Goal: Transaction & Acquisition: Purchase product/service

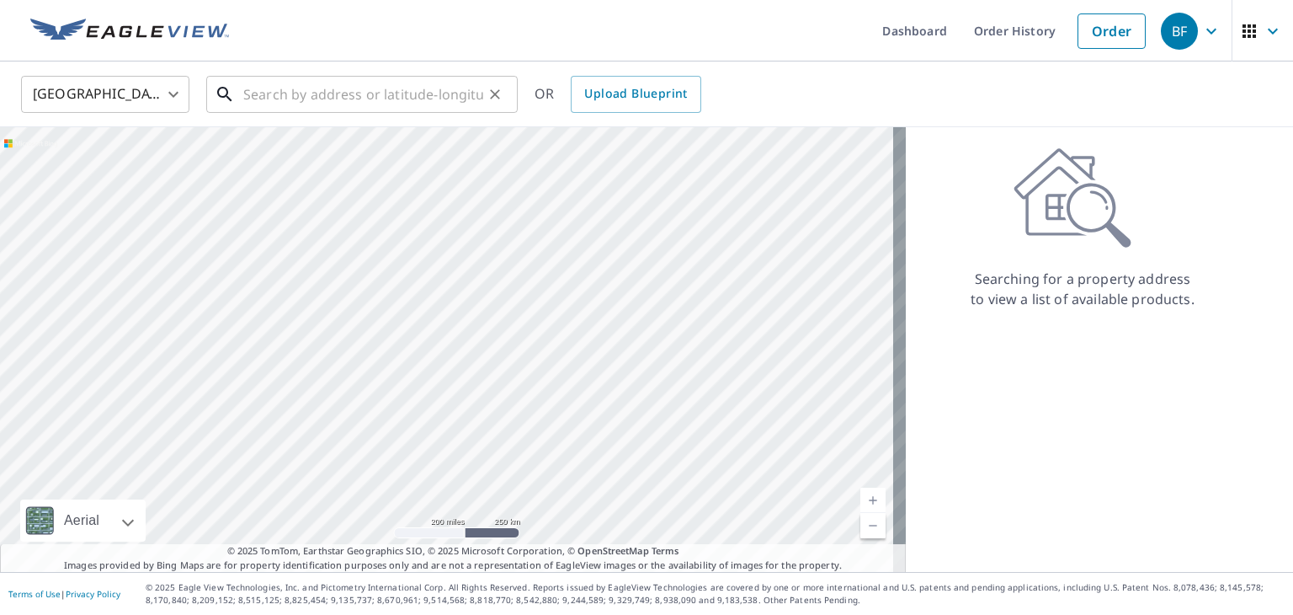
click at [360, 94] on input "text" at bounding box center [363, 94] width 240 height 47
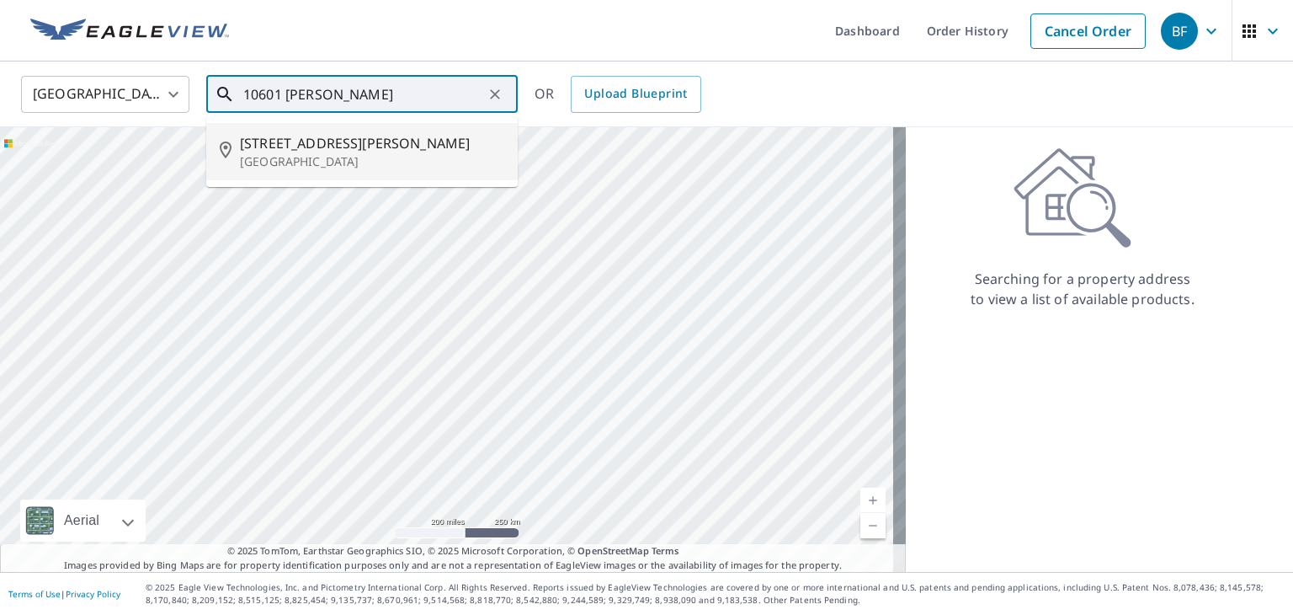
click at [317, 146] on span "[STREET_ADDRESS][PERSON_NAME]" at bounding box center [372, 143] width 264 height 20
type input "[STREET_ADDRESS][PERSON_NAME]"
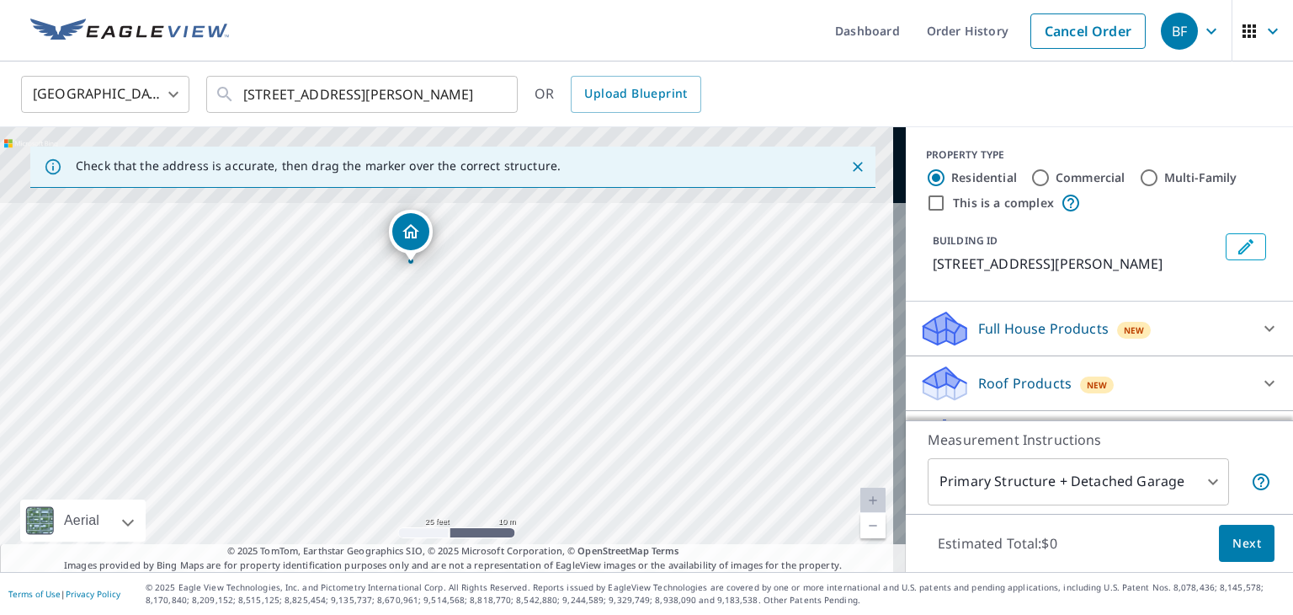
drag, startPoint x: 411, startPoint y: 254, endPoint x: 464, endPoint y: 540, distance: 290.4
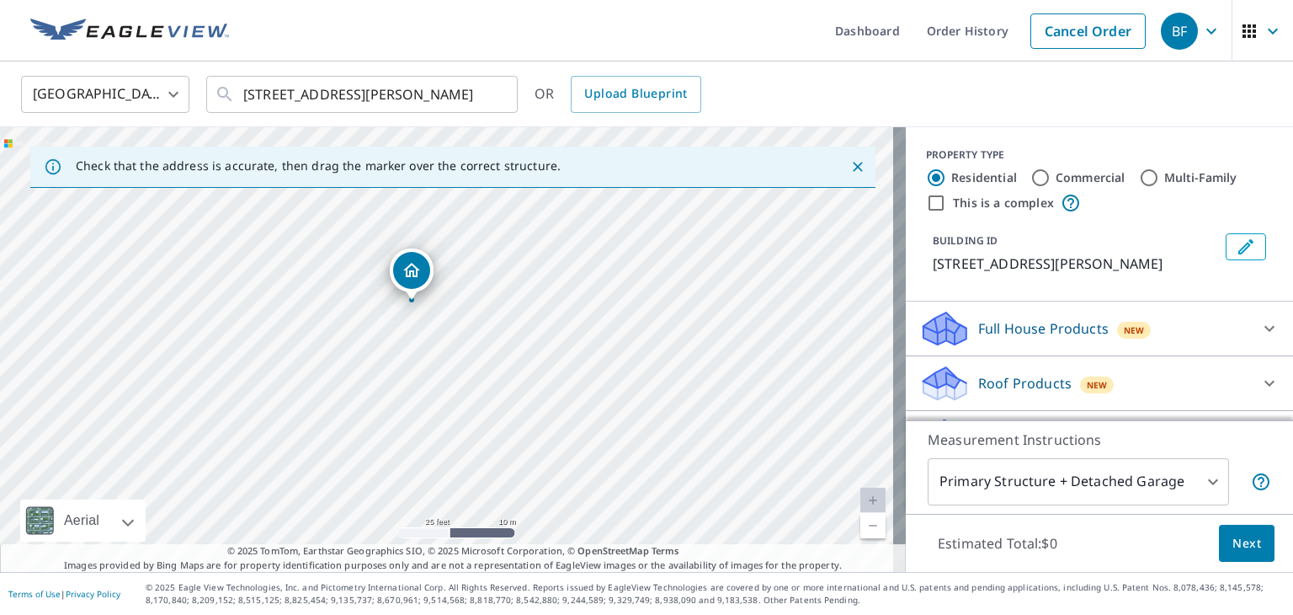
drag, startPoint x: 464, startPoint y: 540, endPoint x: 419, endPoint y: 339, distance: 205.5
click at [419, 339] on div "[STREET_ADDRESS][PERSON_NAME]" at bounding box center [453, 349] width 906 height 445
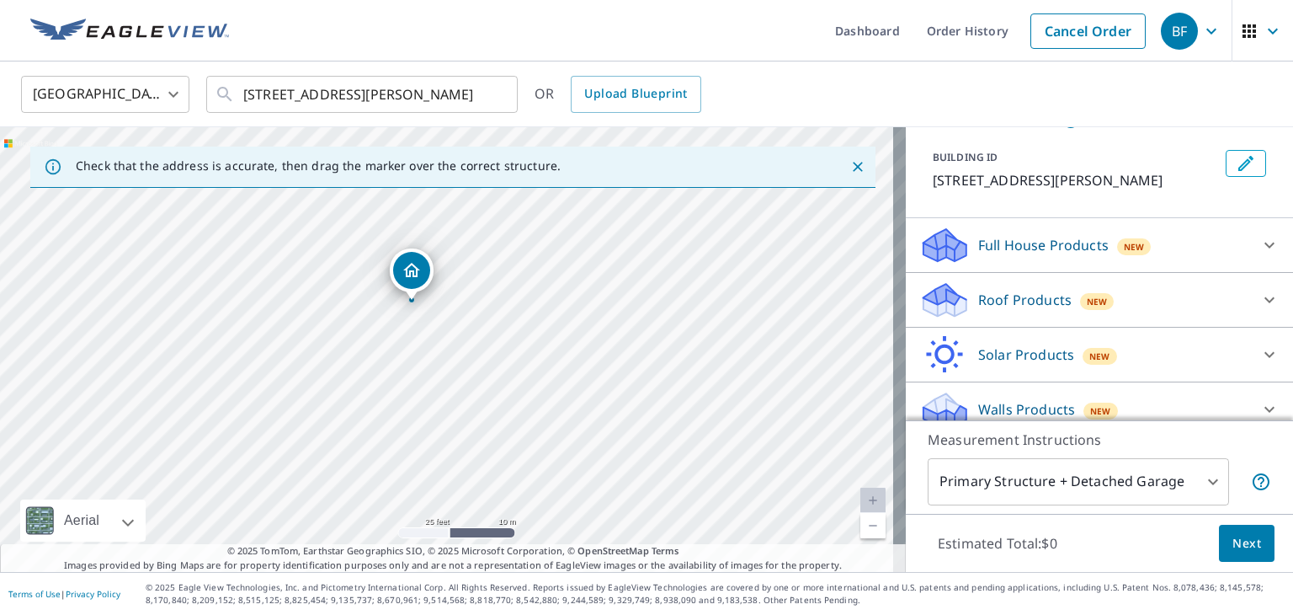
scroll to position [84, 0]
click at [1251, 283] on div at bounding box center [1270, 299] width 40 height 40
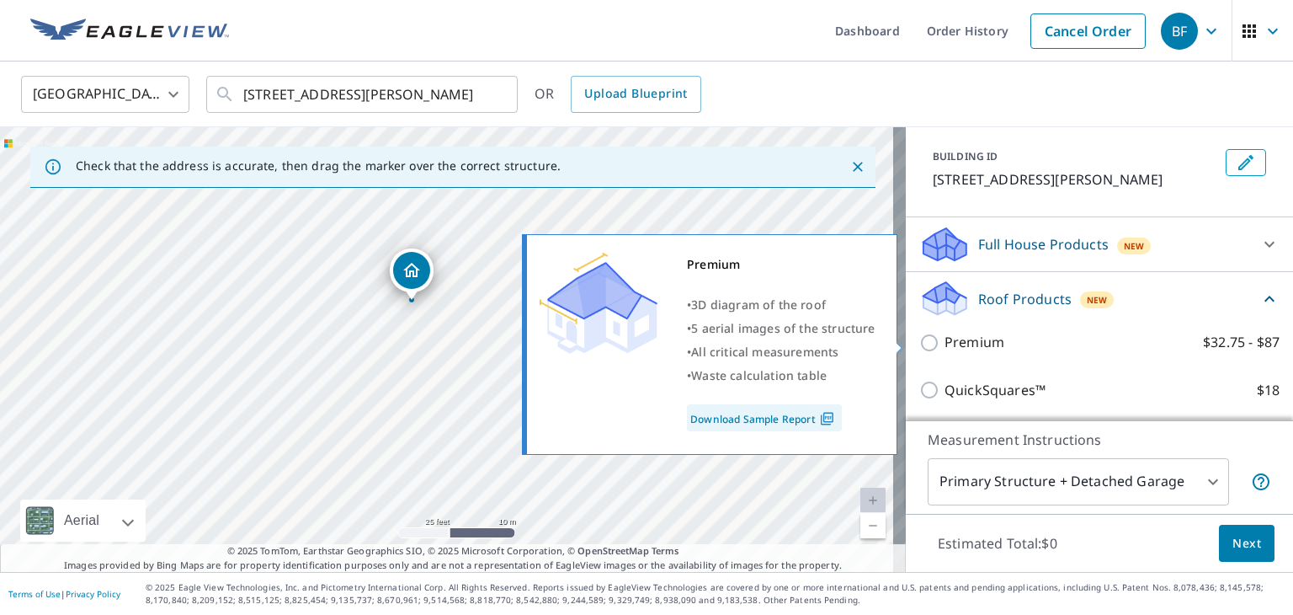
click at [920, 344] on input "Premium $32.75 - $87" at bounding box center [932, 343] width 25 height 20
checkbox input "true"
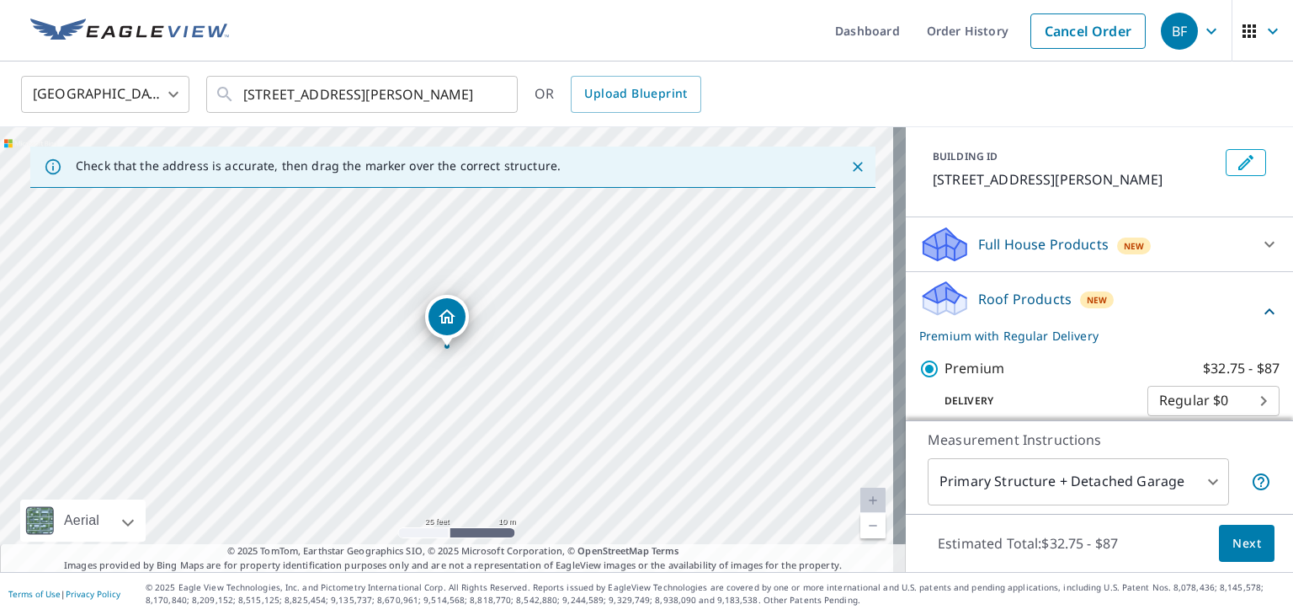
click at [1234, 542] on span "Next" at bounding box center [1247, 543] width 29 height 21
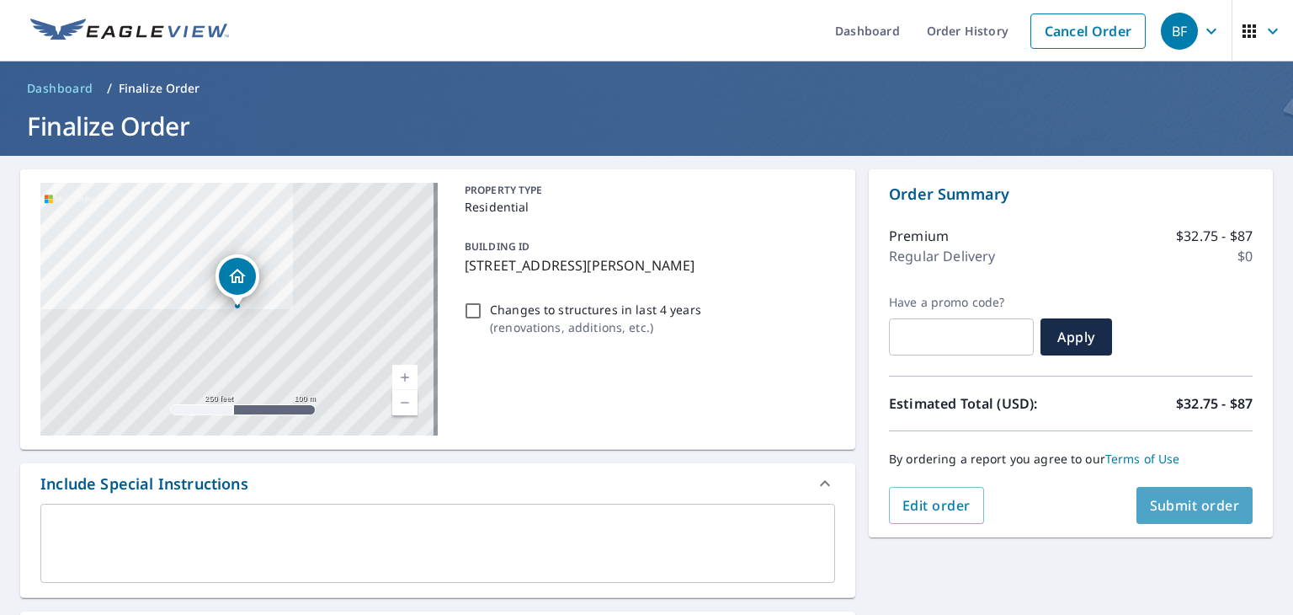
click at [1162, 508] on span "Submit order" at bounding box center [1195, 505] width 90 height 19
